Goal: Task Accomplishment & Management: Use online tool/utility

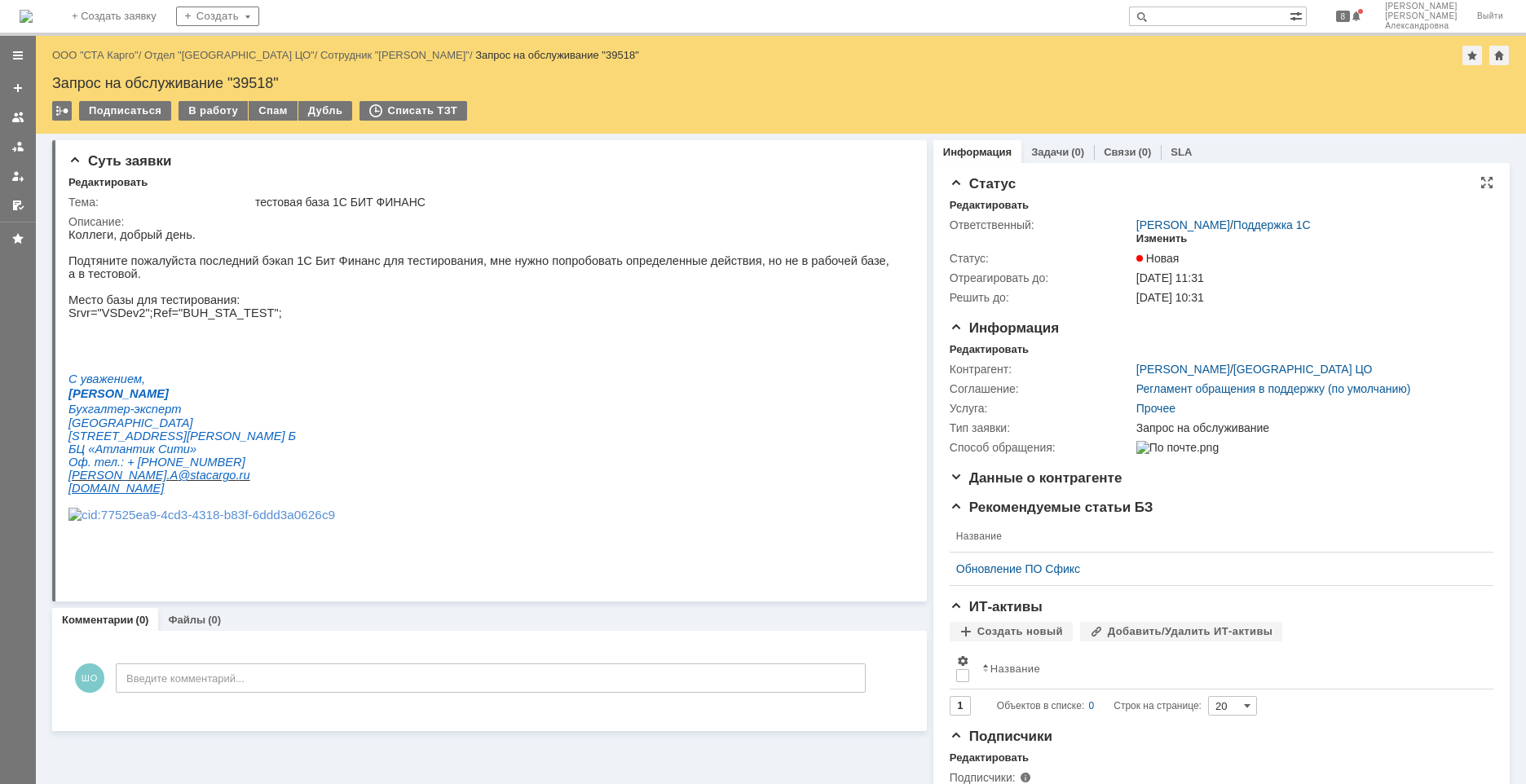
click at [1148, 240] on div "Изменить" at bounding box center [1162, 239] width 51 height 13
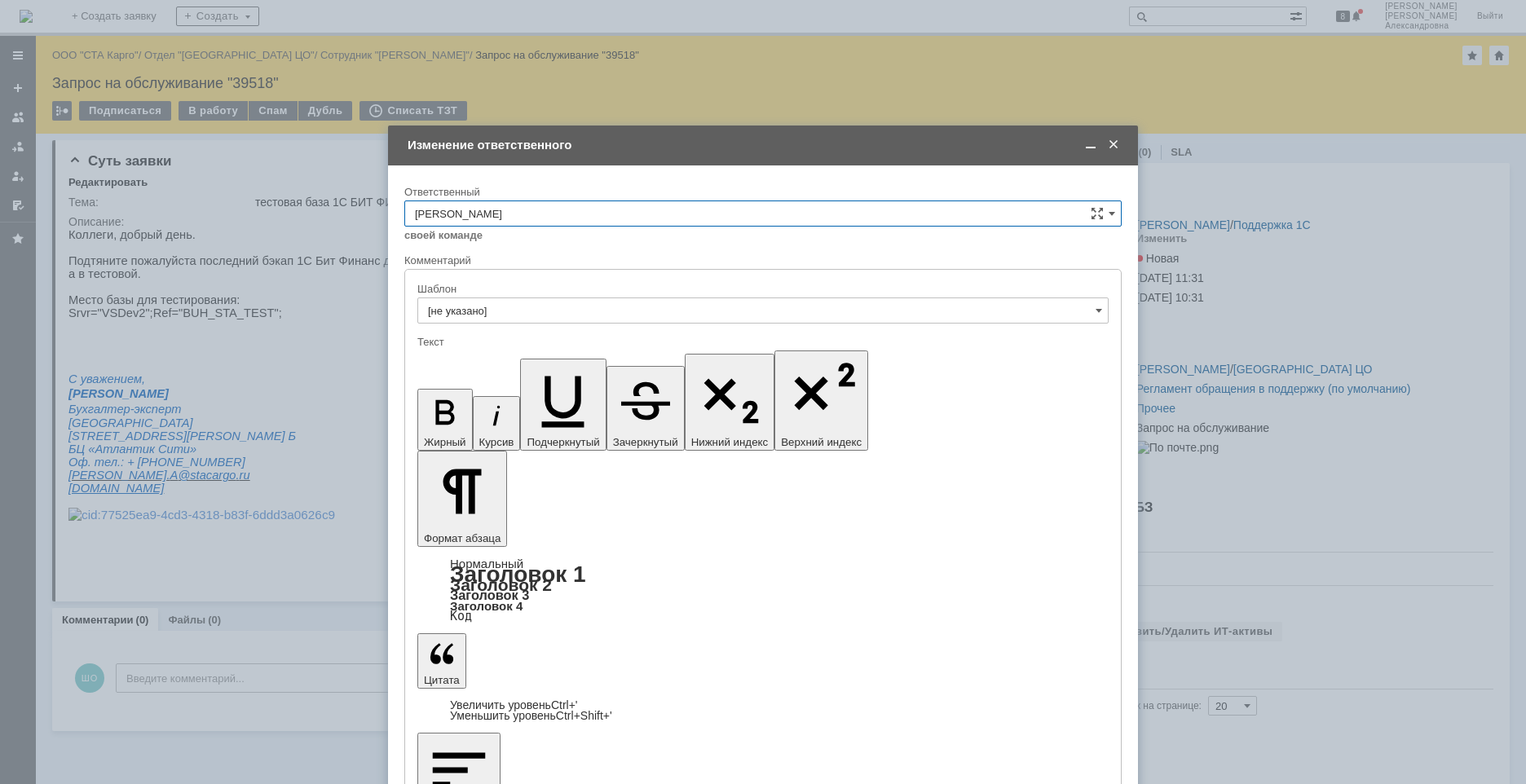
click at [1116, 209] on input "Швецова Ольга Александровна" at bounding box center [763, 212] width 717 height 26
click at [526, 374] on span "Дударев Дмитрий" at bounding box center [763, 376] width 696 height 13
type input "Дударев Дмитрий"
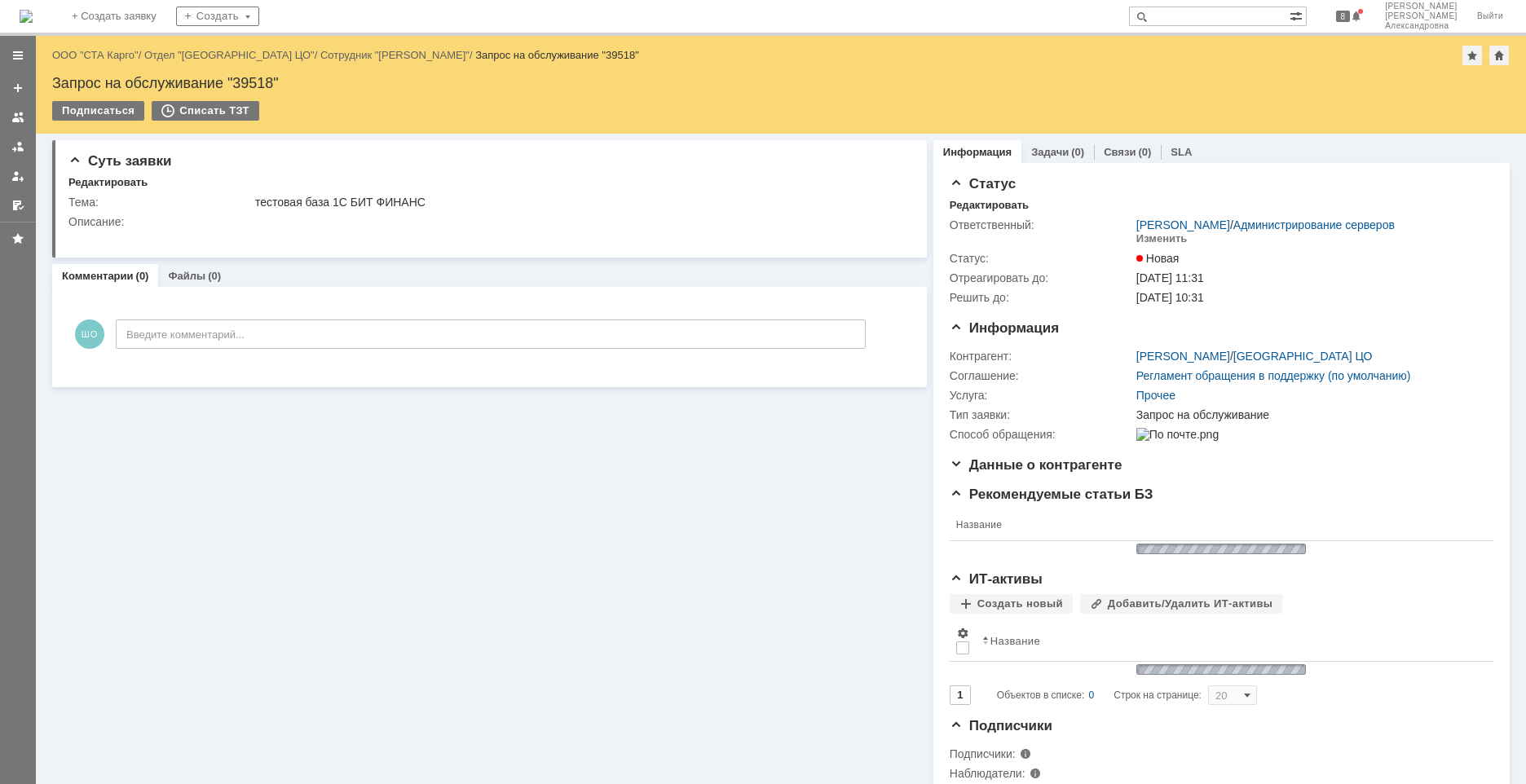
scroll to position [0, 0]
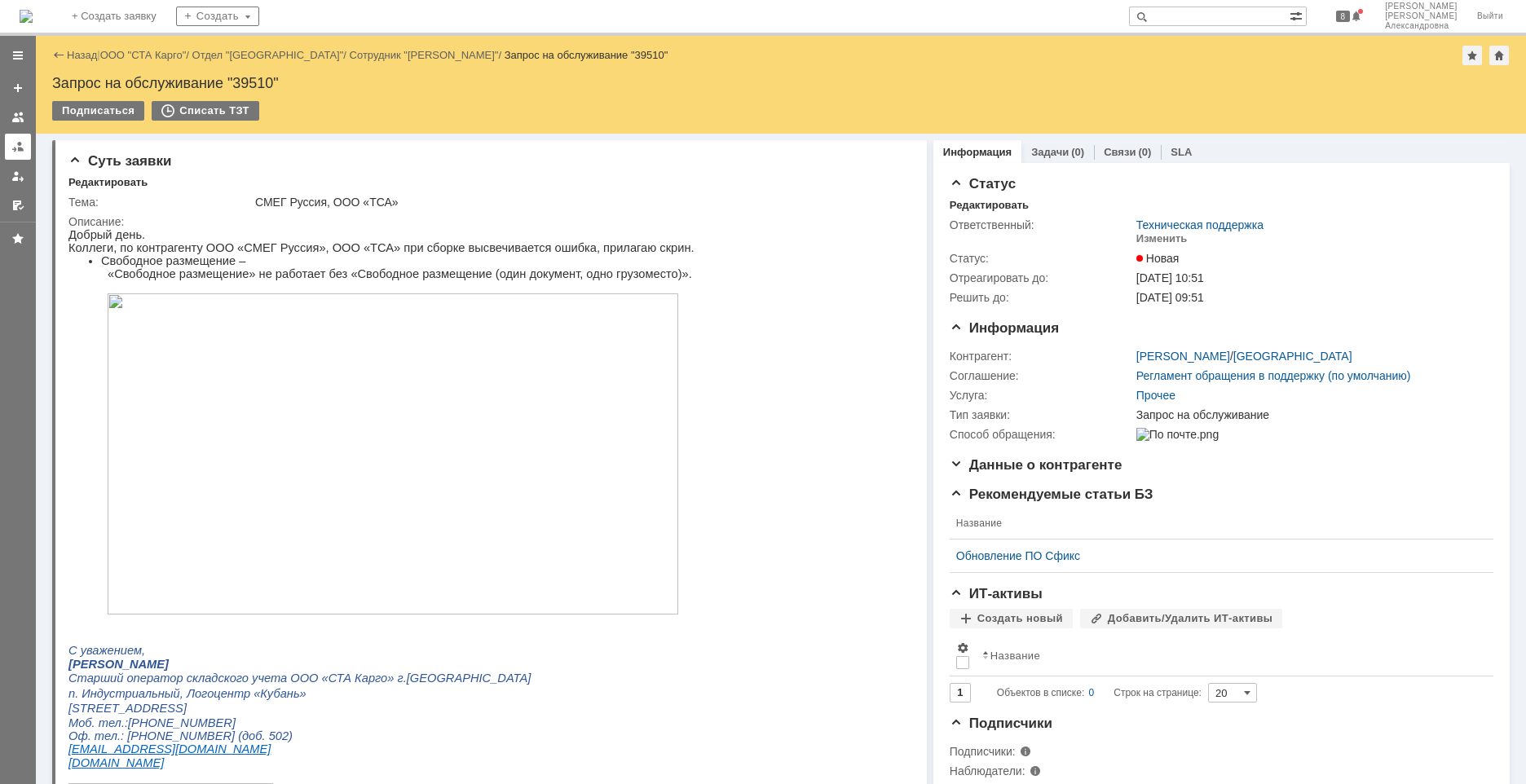
click at [21, 150] on div at bounding box center [18, 147] width 13 height 13
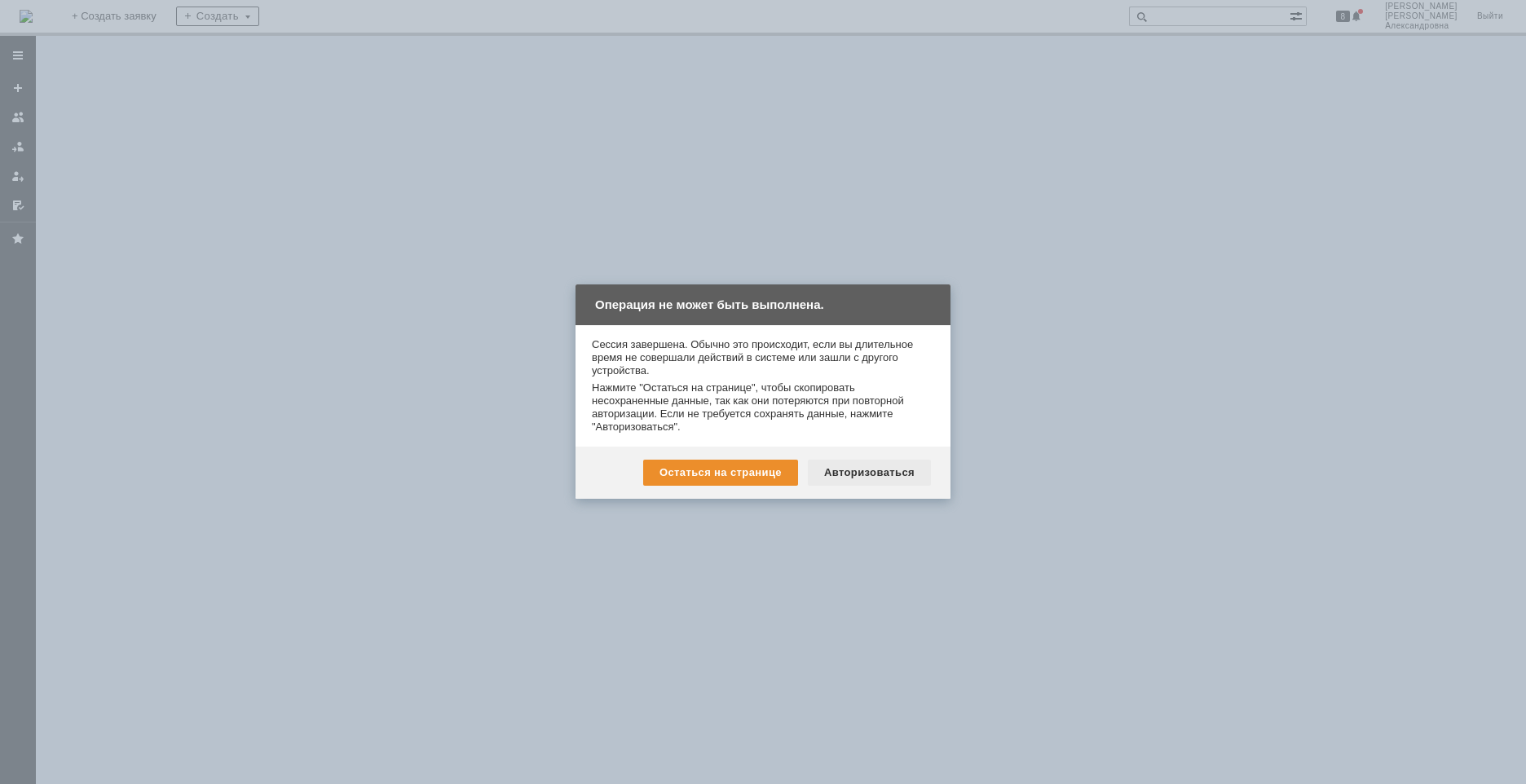
click at [898, 470] on div "Авторизоваться" at bounding box center [870, 472] width 123 height 26
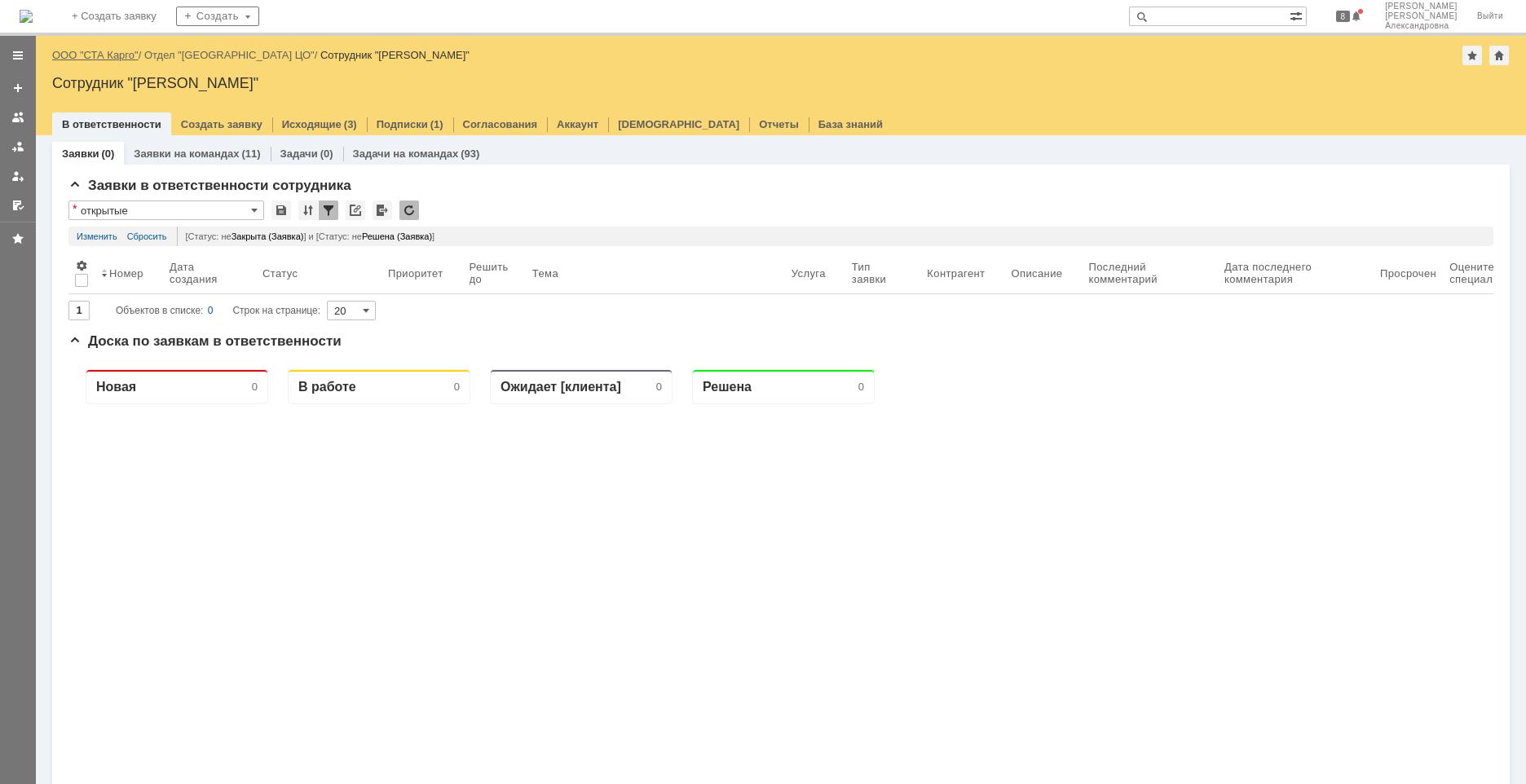
click at [113, 53] on link "ООО "СТА Карго"" at bounding box center [95, 55] width 86 height 12
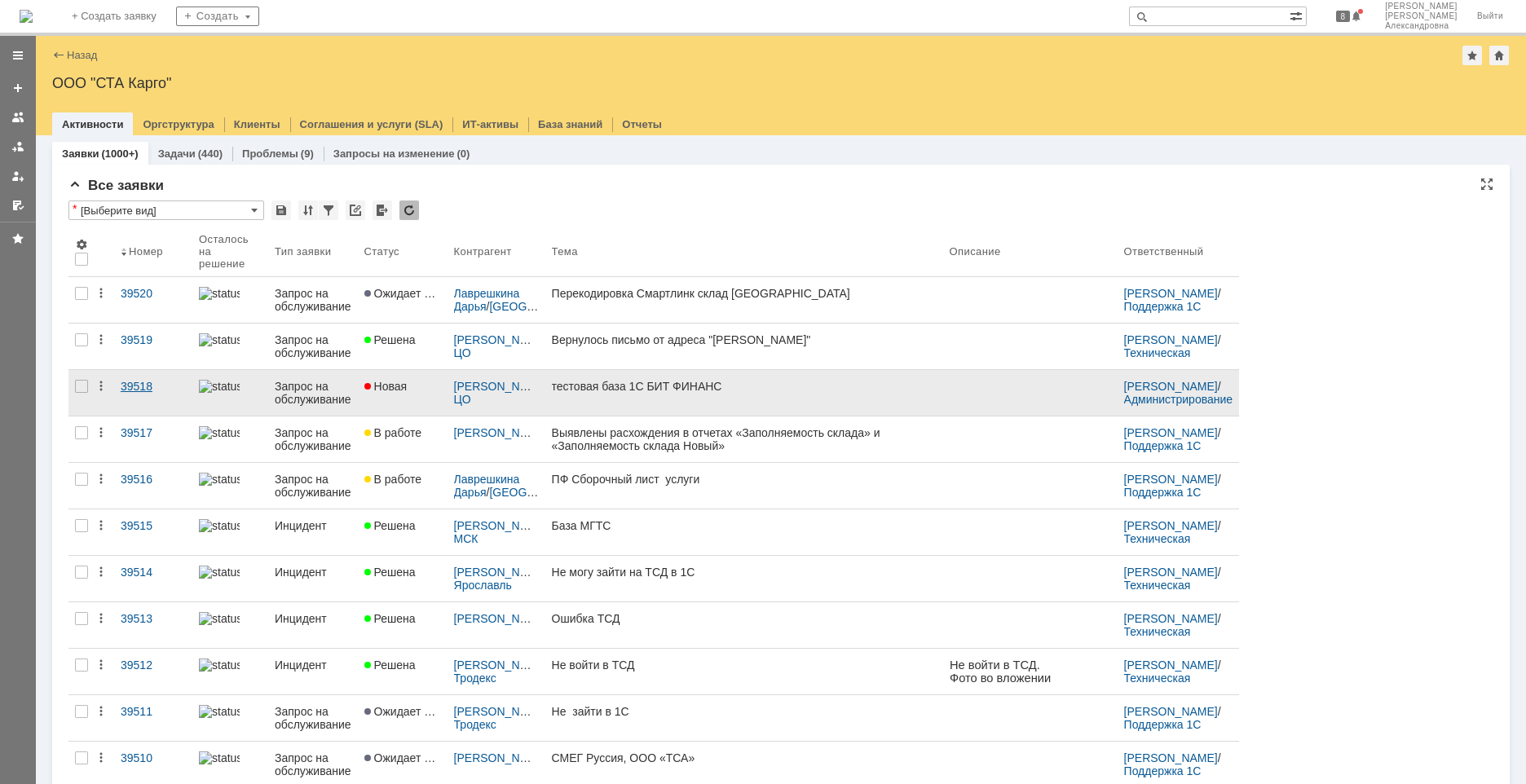
click at [164, 392] on div "39518" at bounding box center [153, 386] width 65 height 13
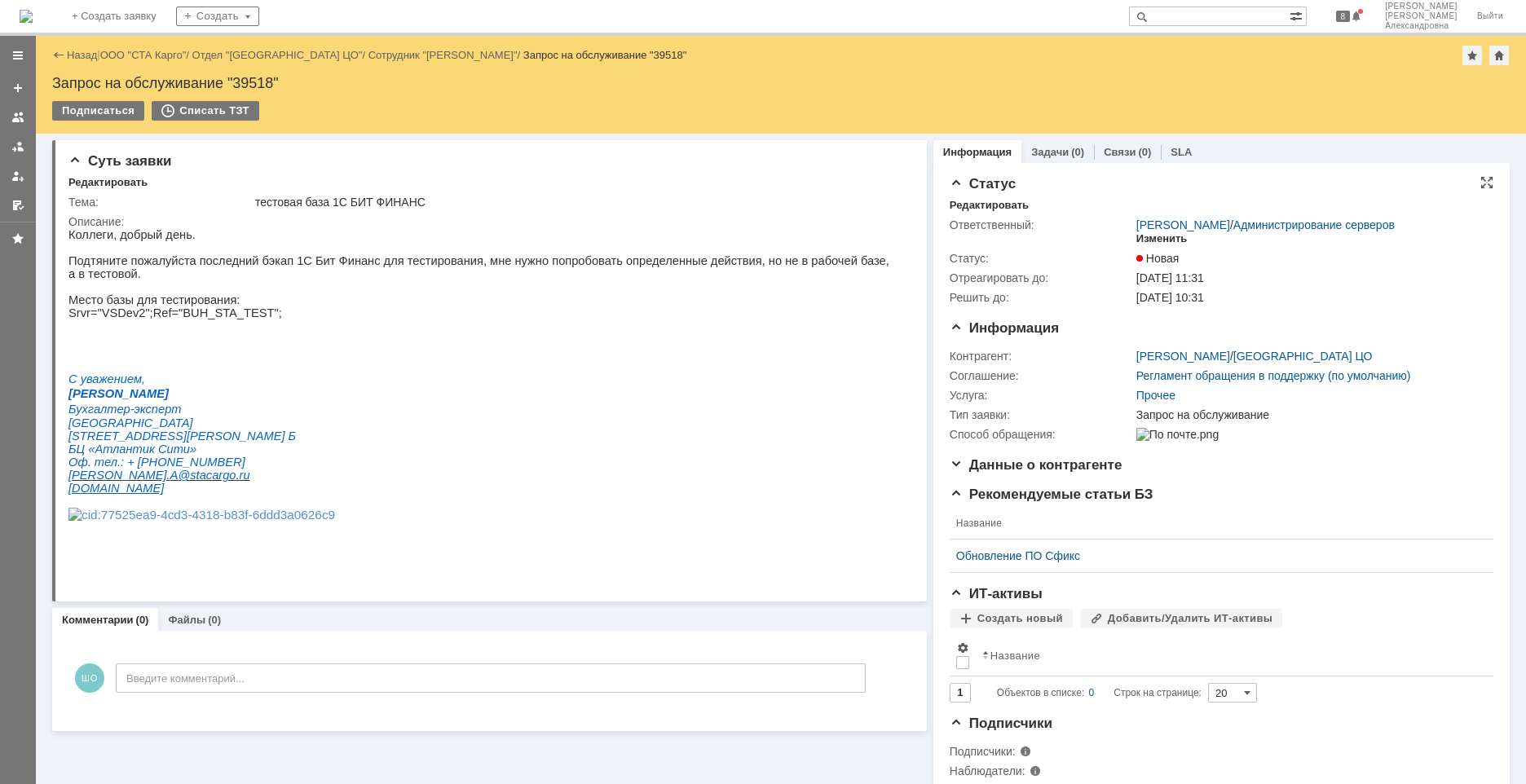
click at [1147, 241] on div "Изменить" at bounding box center [1162, 239] width 51 height 13
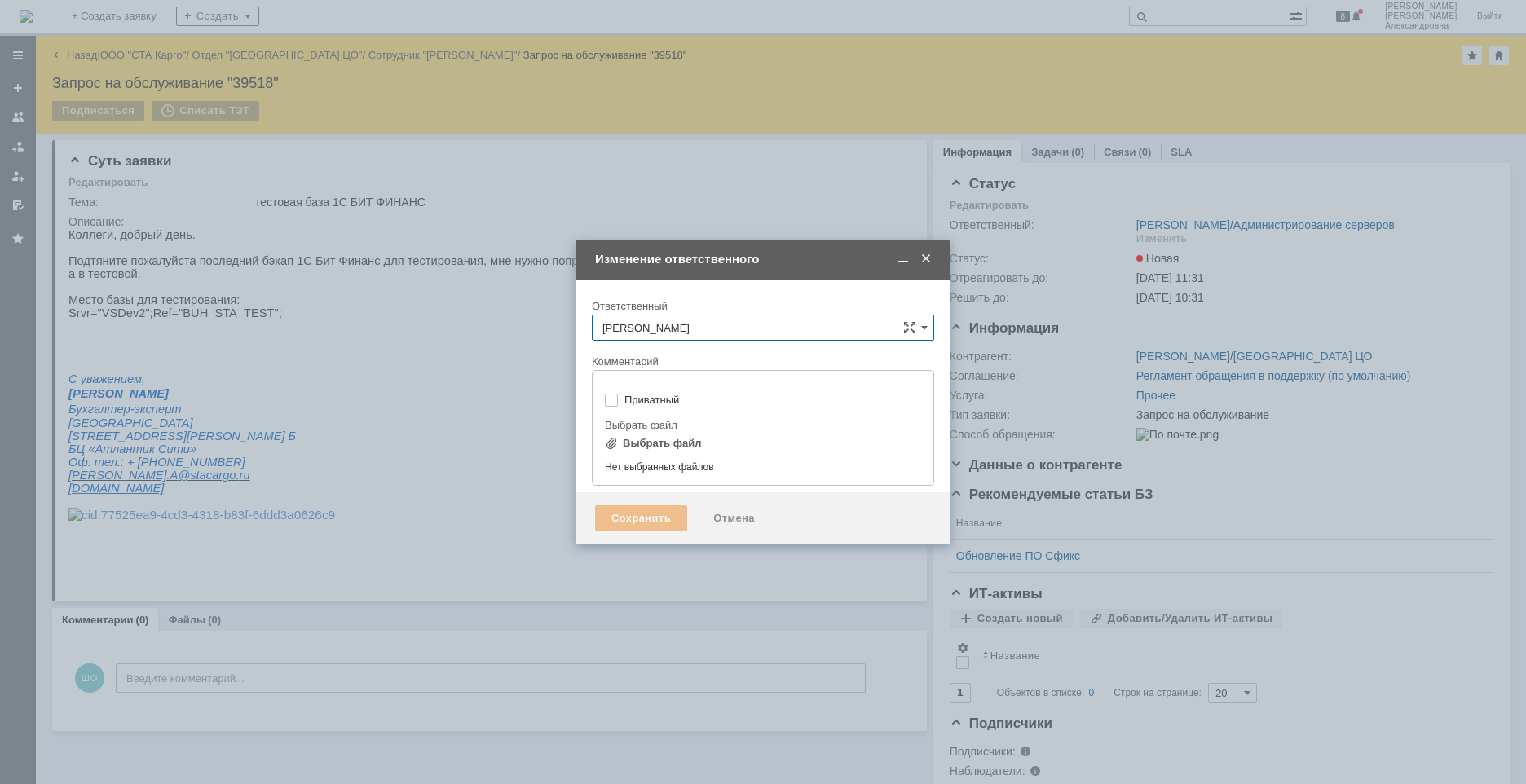
type input "[не указано]"
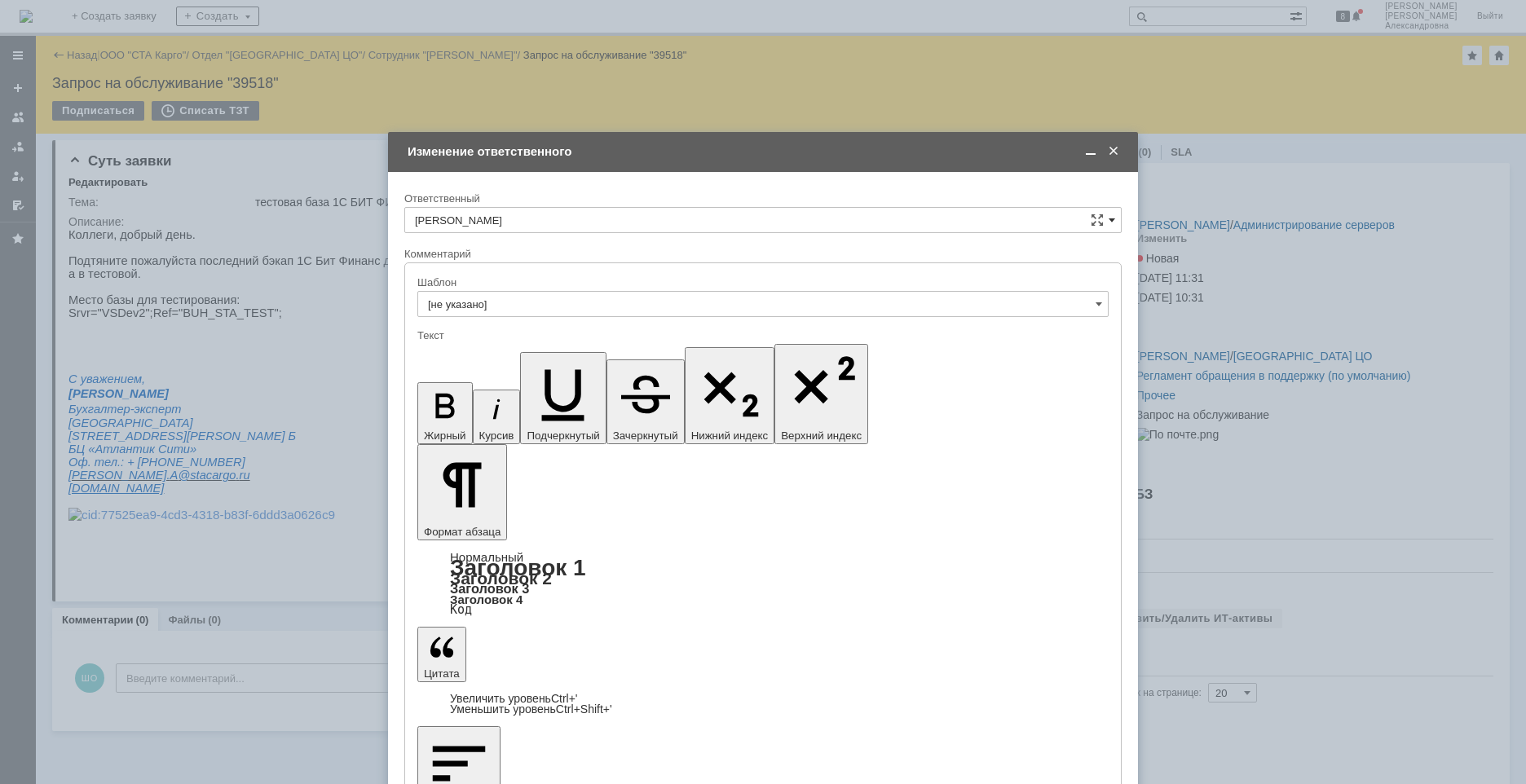
click at [1112, 219] on span at bounding box center [1112, 220] width 7 height 13
click at [485, 316] on div "Швецова Ольга Александровна" at bounding box center [763, 303] width 715 height 26
type input "Швецова Ольга Александровна"
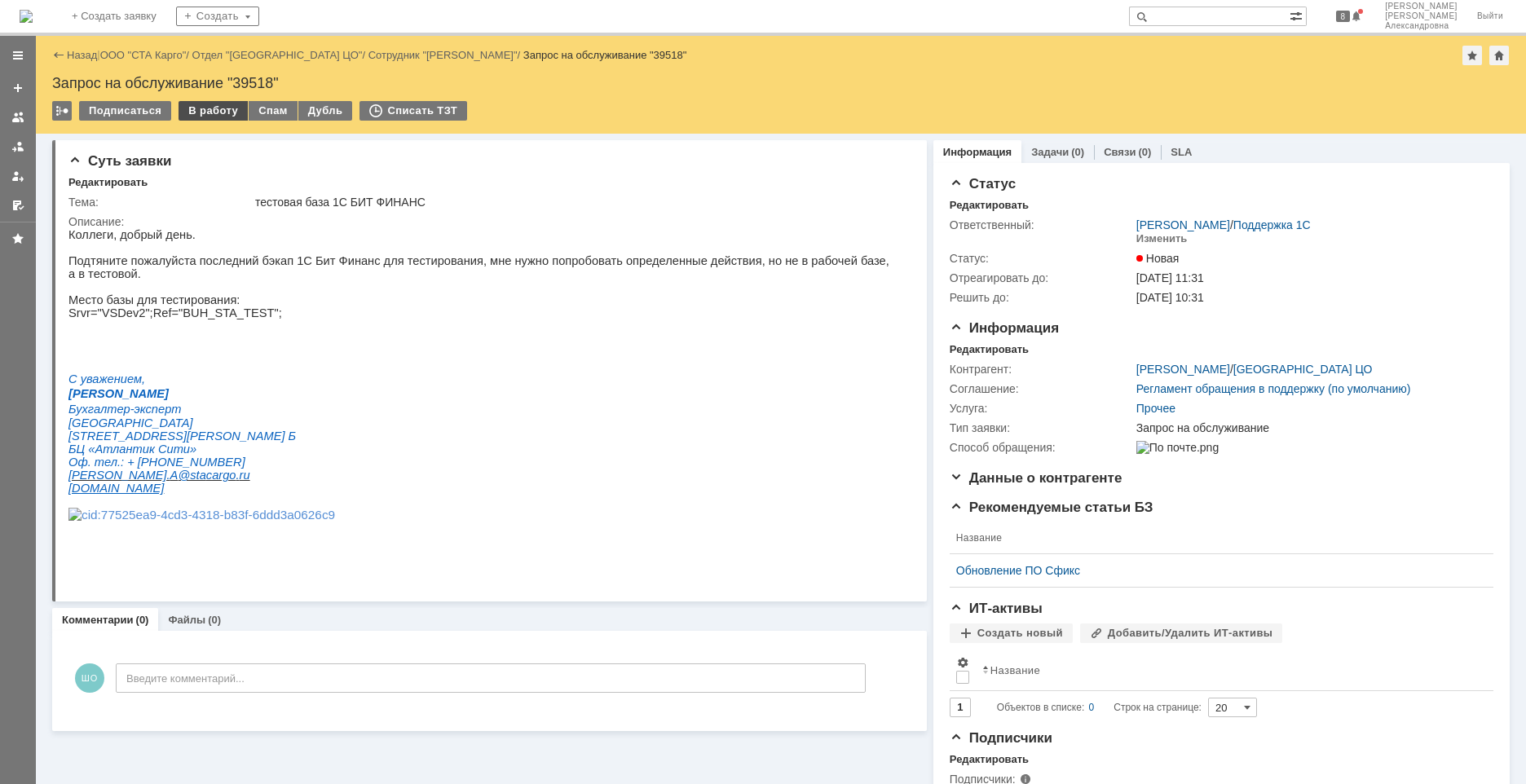
click at [206, 113] on div "В работу" at bounding box center [212, 111] width 69 height 20
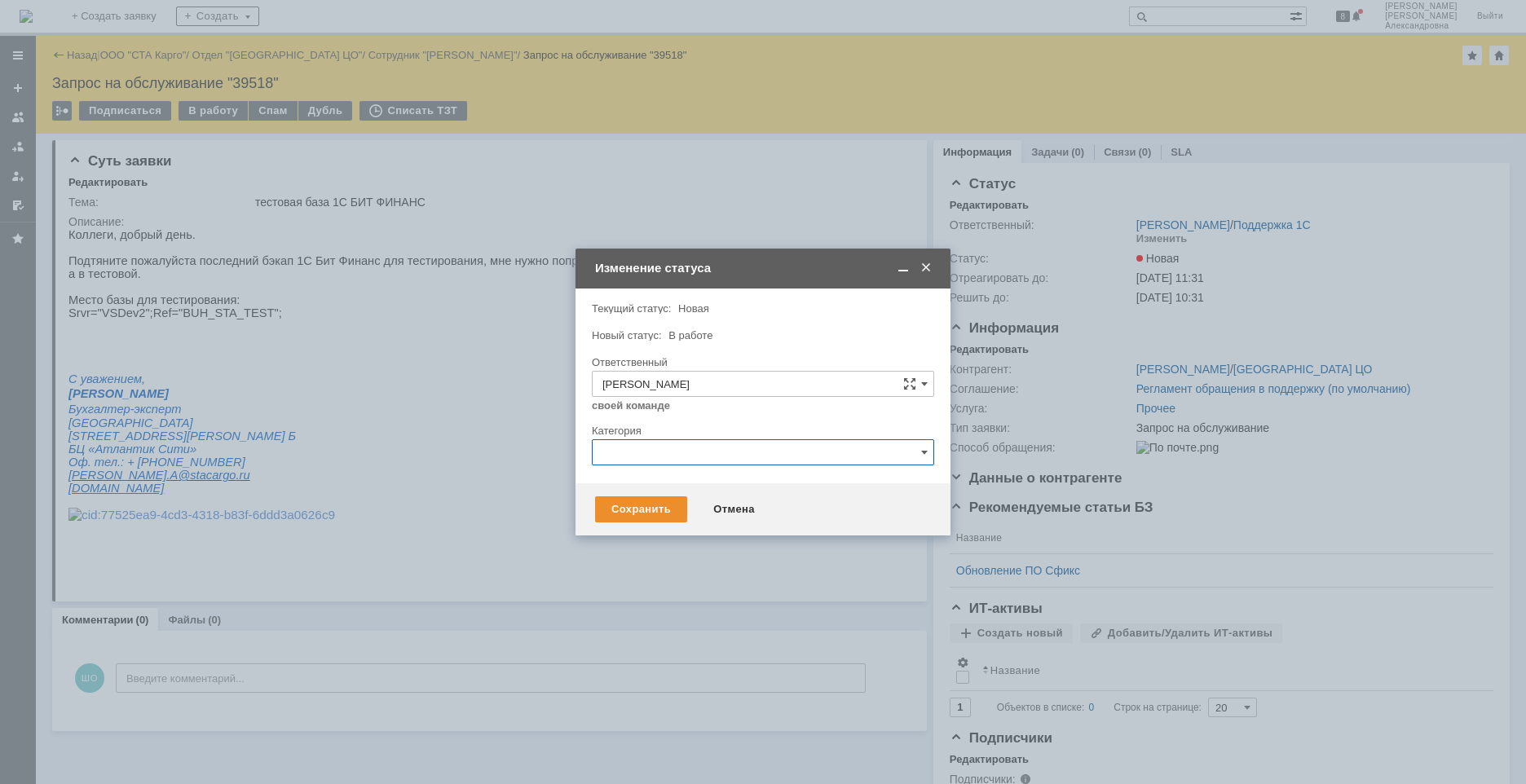
click at [649, 459] on input "text" at bounding box center [763, 451] width 342 height 26
click at [661, 538] on span "Изменение" at bounding box center [763, 537] width 322 height 13
type input "Изменение"
click at [633, 509] on div "Сохранить" at bounding box center [640, 508] width 92 height 26
